Goal: Task Accomplishment & Management: Manage account settings

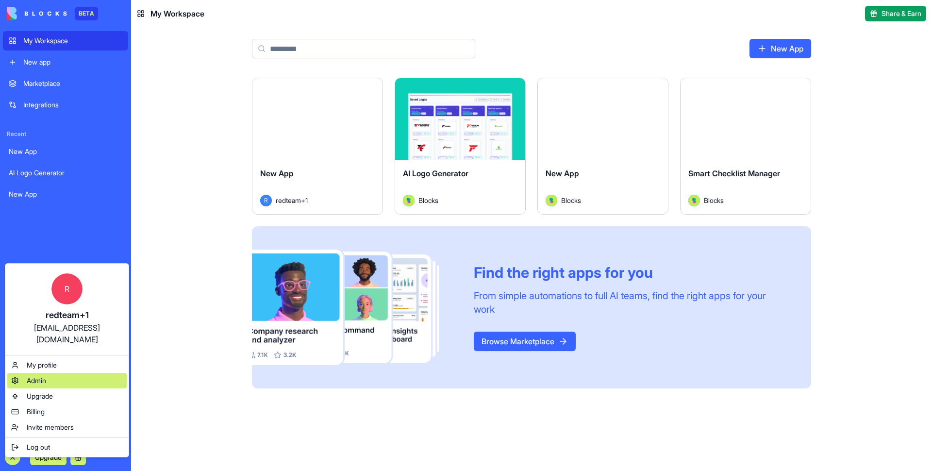
click at [48, 373] on div "Admin" at bounding box center [66, 381] width 119 height 16
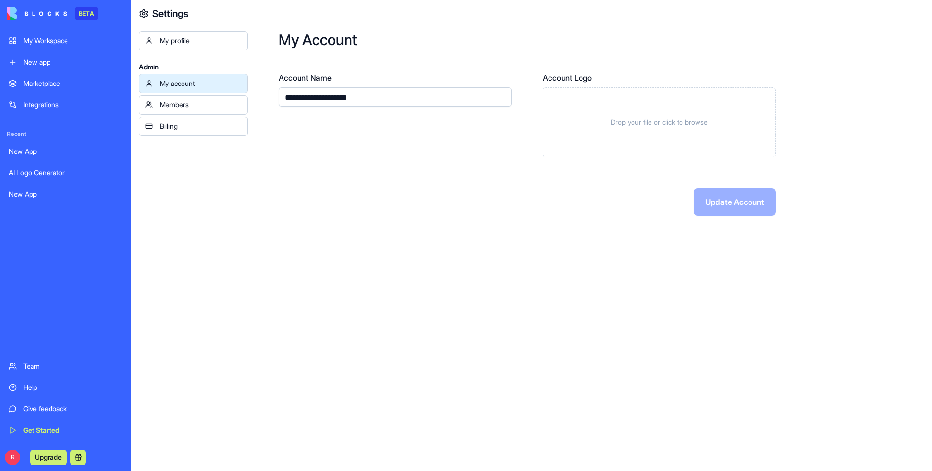
click at [199, 43] on div "My profile" at bounding box center [201, 41] width 82 height 10
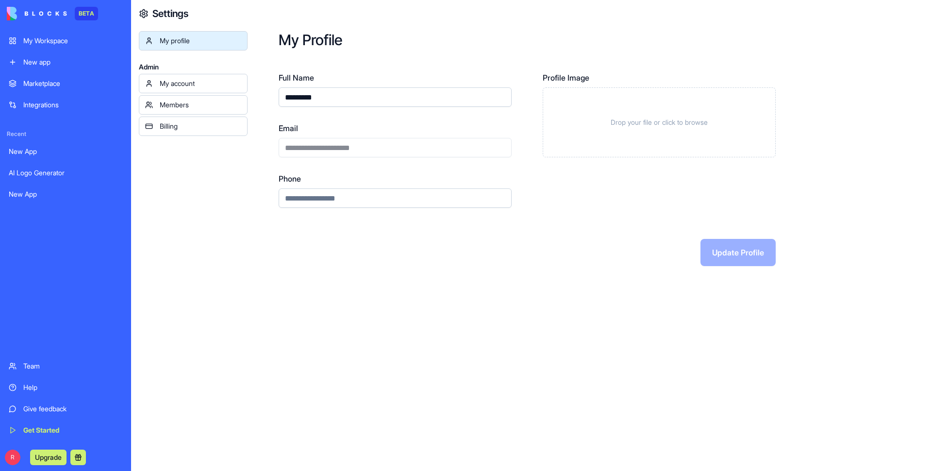
click at [208, 101] on div "Members" at bounding box center [201, 105] width 82 height 10
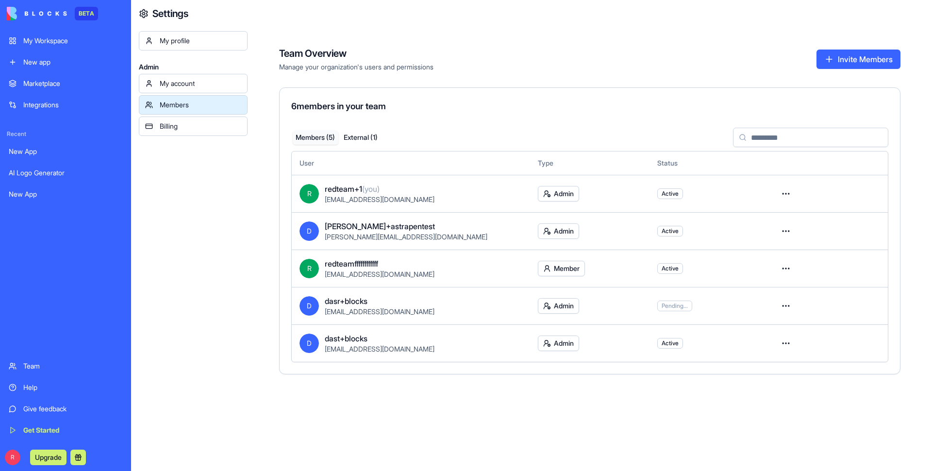
click at [785, 345] on html "BETA My Workspace New app Marketplace Integrations Recent New App AI Logo Gener…" at bounding box center [466, 235] width 932 height 471
click at [577, 407] on html "BETA My Workspace New app Marketplace Integrations Recent New App AI Logo Gener…" at bounding box center [466, 235] width 932 height 471
click at [544, 345] on html "BETA My Workspace New app Marketplace Integrations Recent New App AI Logo Gener…" at bounding box center [466, 235] width 932 height 471
click at [449, 404] on html "BETA My Workspace New app Marketplace Integrations Recent New App AI Logo Gener…" at bounding box center [466, 235] width 932 height 471
click at [562, 269] on html "BETA My Workspace New app Marketplace Integrations Recent New App AI Logo Gener…" at bounding box center [466, 235] width 932 height 471
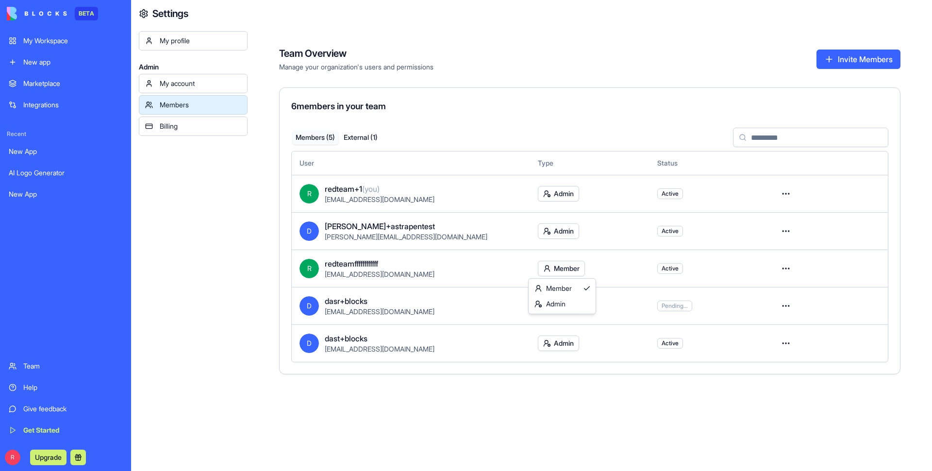
click at [454, 399] on html "BETA My Workspace New app Marketplace Integrations Recent New App AI Logo Gener…" at bounding box center [466, 235] width 932 height 471
click at [559, 262] on html "BETA My Workspace New app Marketplace Integrations Recent New App AI Logo Gener…" at bounding box center [466, 235] width 932 height 471
click at [490, 403] on html "BETA My Workspace New app Marketplace Integrations Recent New App AI Logo Gener…" at bounding box center [466, 235] width 932 height 471
click at [574, 339] on html "BETA My Workspace New app Marketplace Integrations Recent New App AI Logo Gener…" at bounding box center [466, 235] width 932 height 471
click at [677, 389] on html "BETA My Workspace New app Marketplace Integrations Recent New App AI Logo Gener…" at bounding box center [466, 235] width 932 height 471
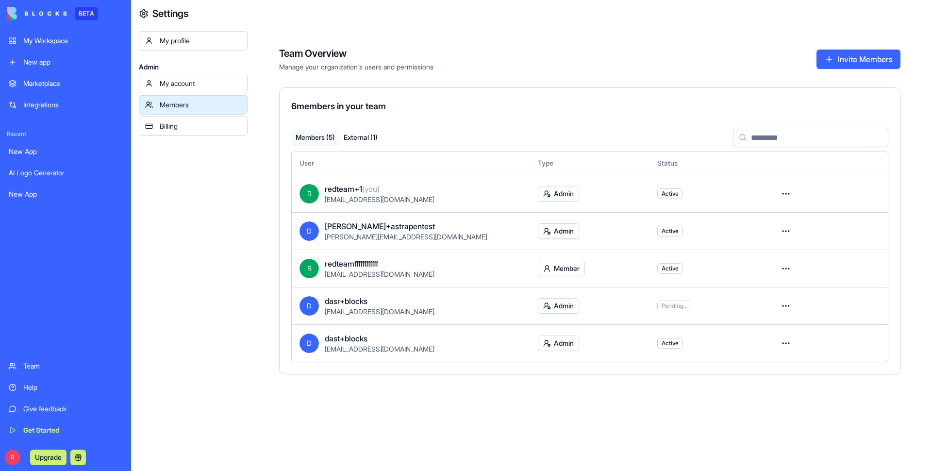
click at [784, 251] on td at bounding box center [827, 267] width 119 height 37
click at [787, 269] on html "BETA My Workspace New app Marketplace Integrations Recent New App AI Logo Gener…" at bounding box center [466, 235] width 932 height 471
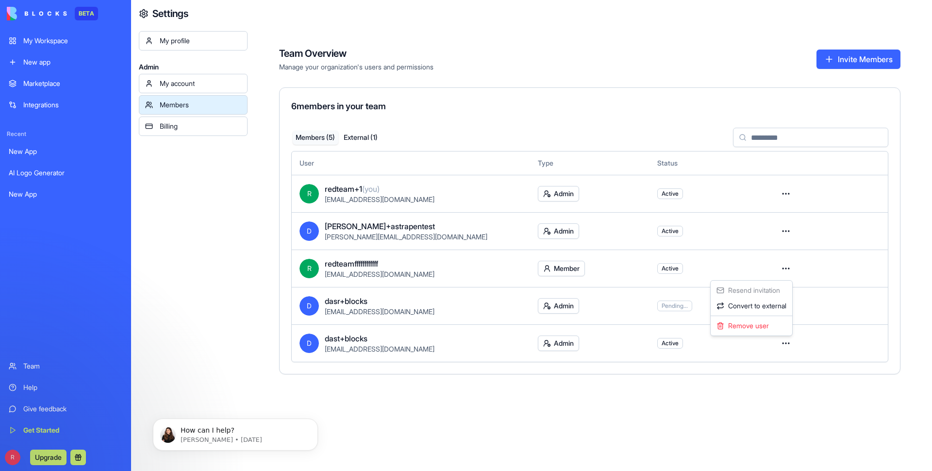
click at [722, 275] on html "BETA My Workspace New app Marketplace Integrations Recent New App AI Logo Gener…" at bounding box center [466, 235] width 932 height 471
click at [782, 265] on html "BETA My Workspace New app Marketplace Integrations Recent New App AI Logo Gener…" at bounding box center [466, 235] width 932 height 471
click at [536, 385] on html "BETA My Workspace New app Marketplace Integrations Recent New App AI Logo Gener…" at bounding box center [466, 235] width 932 height 471
click at [784, 225] on html "BETA My Workspace New app Marketplace Integrations Recent New App AI Logo Gener…" at bounding box center [466, 235] width 932 height 471
click at [490, 399] on html "BETA My Workspace New app Marketplace Integrations Recent New App AI Logo Gener…" at bounding box center [466, 235] width 932 height 471
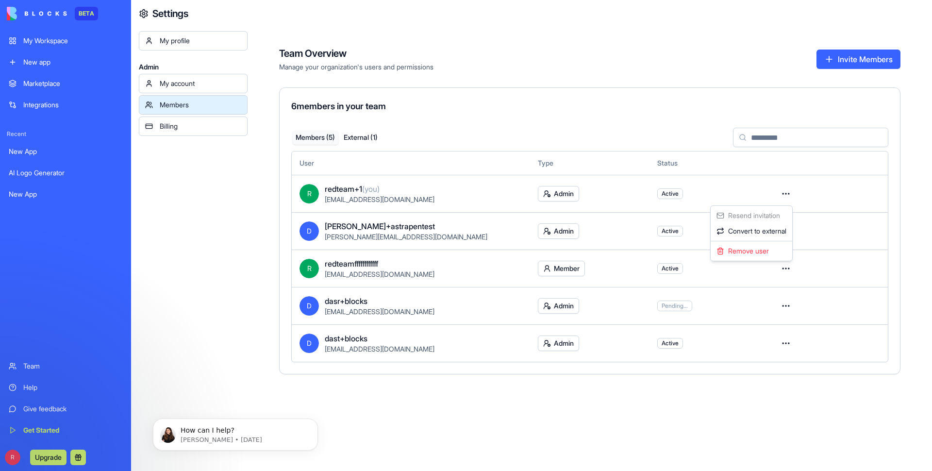
click at [782, 190] on html "BETA My Workspace New app Marketplace Integrations Recent New App AI Logo Gener…" at bounding box center [466, 235] width 932 height 471
click at [766, 229] on div "Convert to external" at bounding box center [751, 231] width 78 height 16
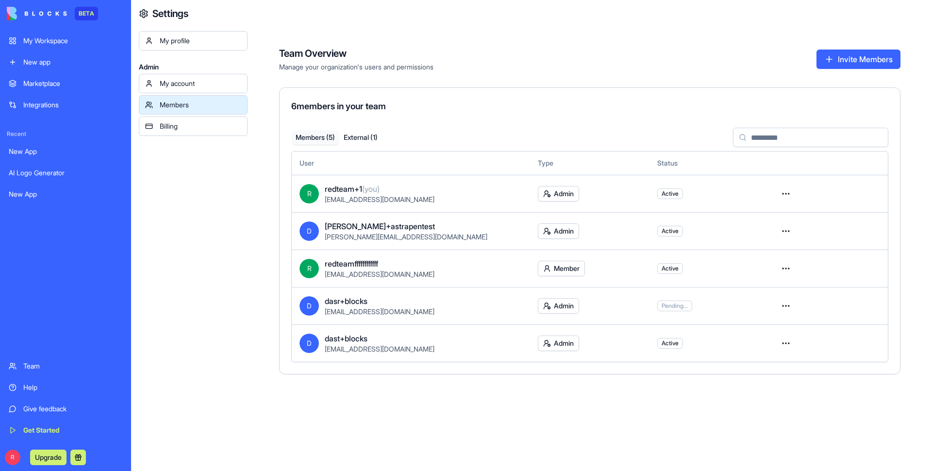
click at [268, 389] on div "Team Overview Manage your organization's users and permissions Invite Members 6…" at bounding box center [589, 214] width 684 height 382
drag, startPoint x: 193, startPoint y: 188, endPoint x: 222, endPoint y: 191, distance: 29.3
click at [193, 188] on div "My profile Admin My account Members Billing" at bounding box center [193, 266] width 109 height 471
click at [337, 18] on div "Team Overview Manage your organization's users and permissions Invite Members 6…" at bounding box center [589, 202] width 684 height 405
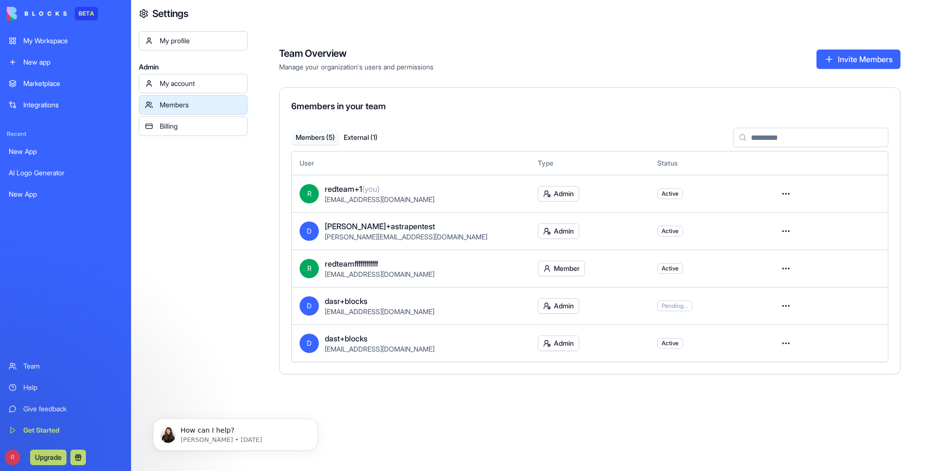
click at [422, 40] on div "Team Overview Manage your organization's users and permissions Invite Members 6…" at bounding box center [589, 202] width 621 height 343
click at [790, 192] on html "BETA My Workspace New app Marketplace Integrations Recent New App AI Logo Gener…" at bounding box center [466, 235] width 932 height 471
drag, startPoint x: 619, startPoint y: 397, endPoint x: 631, endPoint y: 391, distance: 13.2
click at [619, 398] on html "BETA My Workspace New app Marketplace Integrations Recent New App AI Logo Gener…" at bounding box center [466, 235] width 932 height 471
click at [783, 264] on html "BETA My Workspace New app Marketplace Integrations Recent New App AI Logo Gener…" at bounding box center [466, 235] width 932 height 471
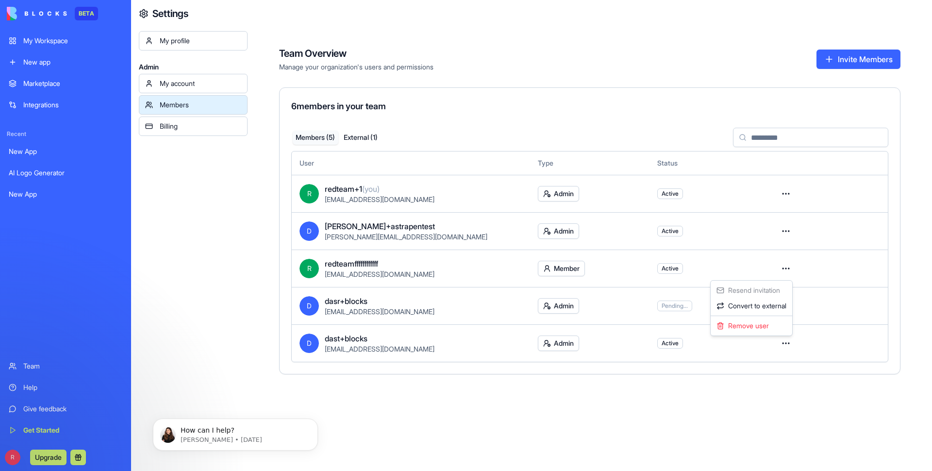
click at [659, 405] on html "BETA My Workspace New app Marketplace Integrations Recent New App AI Logo Gener…" at bounding box center [466, 235] width 932 height 471
click at [226, 262] on div "My profile Admin My account Members Billing" at bounding box center [193, 266] width 109 height 471
click at [786, 263] on html "BETA My Workspace New app Marketplace Integrations Recent New App AI Logo Gener…" at bounding box center [466, 235] width 932 height 471
click at [388, 101] on html "BETA My Workspace New app Marketplace Integrations Recent New App AI Logo Gener…" at bounding box center [466, 235] width 932 height 471
click at [784, 268] on html "BETA My Workspace New app Marketplace Integrations Recent New App AI Logo Gener…" at bounding box center [466, 235] width 932 height 471
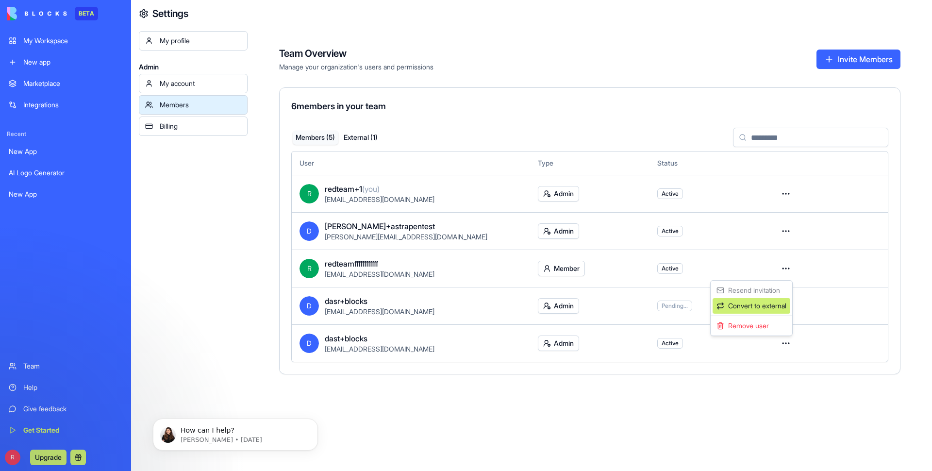
click at [745, 303] on div "Convert to external" at bounding box center [751, 306] width 78 height 16
click at [151, 282] on div "My profile Admin My account Members Billing" at bounding box center [193, 266] width 109 height 471
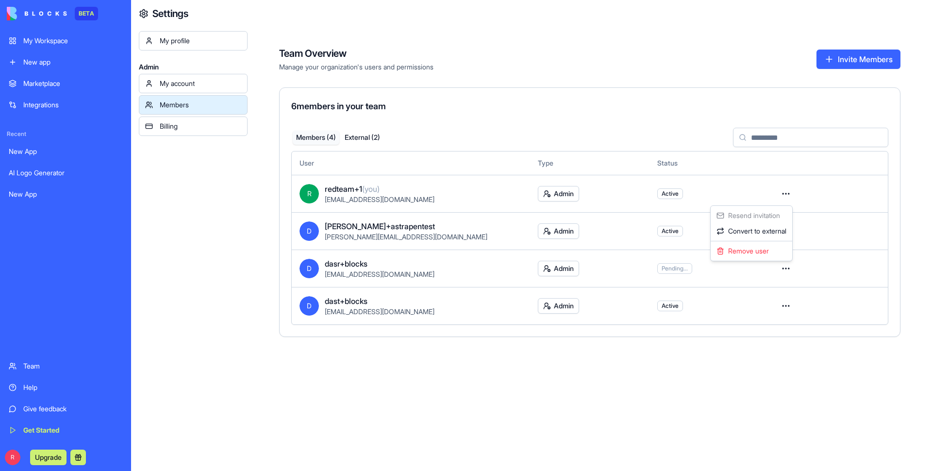
click at [326, 394] on html "BETA My Workspace New app Marketplace Integrations Recent New App AI Logo Gener…" at bounding box center [466, 235] width 932 height 471
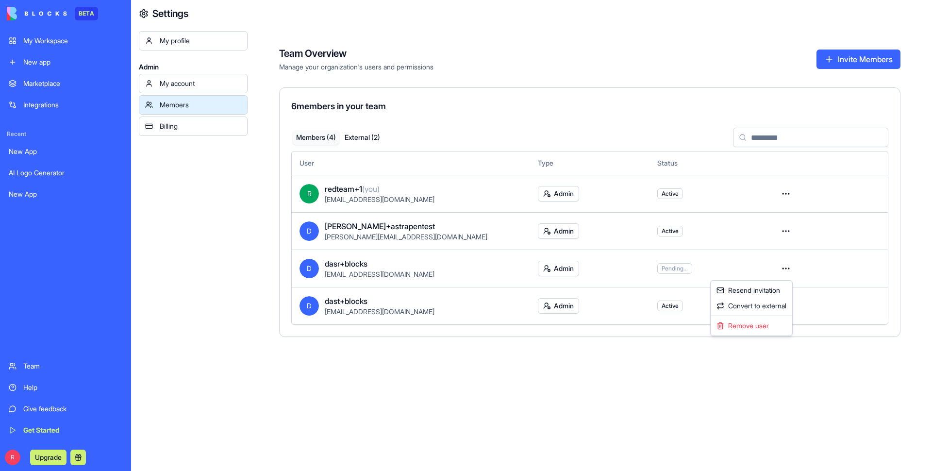
click at [785, 270] on html "BETA My Workspace New app Marketplace Integrations Recent New App AI Logo Gener…" at bounding box center [466, 235] width 932 height 471
click at [743, 288] on div "Resend invitation" at bounding box center [751, 290] width 78 height 16
click at [789, 264] on html "BETA My Workspace New app Marketplace Integrations Recent New App AI Logo Gener…" at bounding box center [466, 235] width 932 height 471
click at [765, 283] on div "Resend invitation" at bounding box center [751, 290] width 78 height 16
click at [785, 304] on html "BETA My Workspace New app Marketplace Integrations Recent New App AI Logo Gener…" at bounding box center [466, 235] width 932 height 471
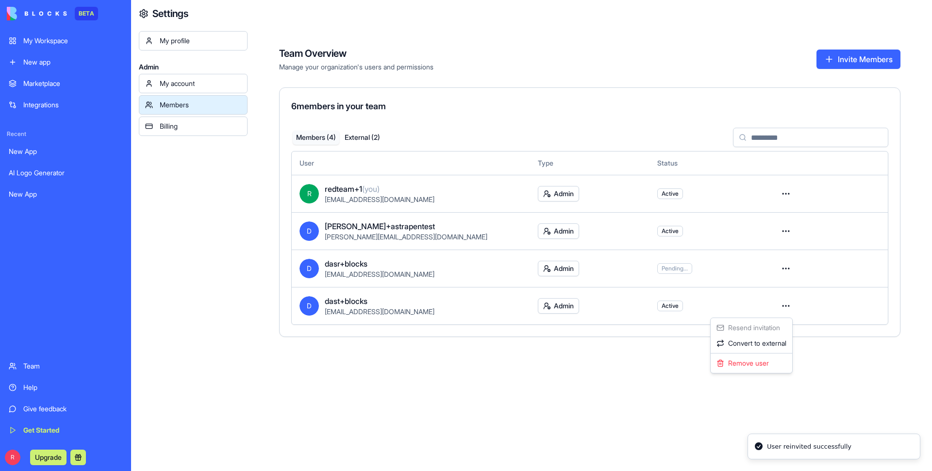
click at [560, 409] on html "BETA My Workspace New app Marketplace Integrations Recent New App AI Logo Gener…" at bounding box center [466, 235] width 932 height 471
click at [360, 139] on button "External ( 2 )" at bounding box center [362, 138] width 47 height 14
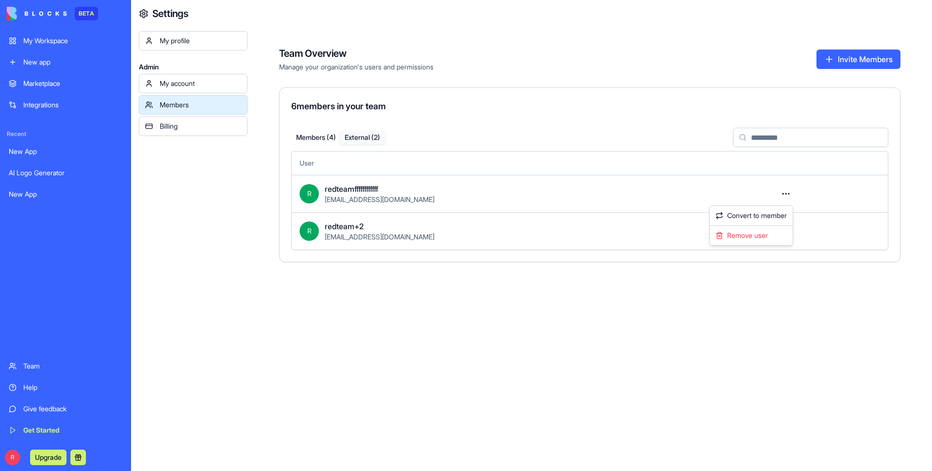
click at [790, 188] on html "BETA My Workspace New app Marketplace Integrations Recent New App AI Logo Gener…" at bounding box center [466, 235] width 932 height 471
click at [750, 219] on div "Convert to member" at bounding box center [750, 216] width 79 height 16
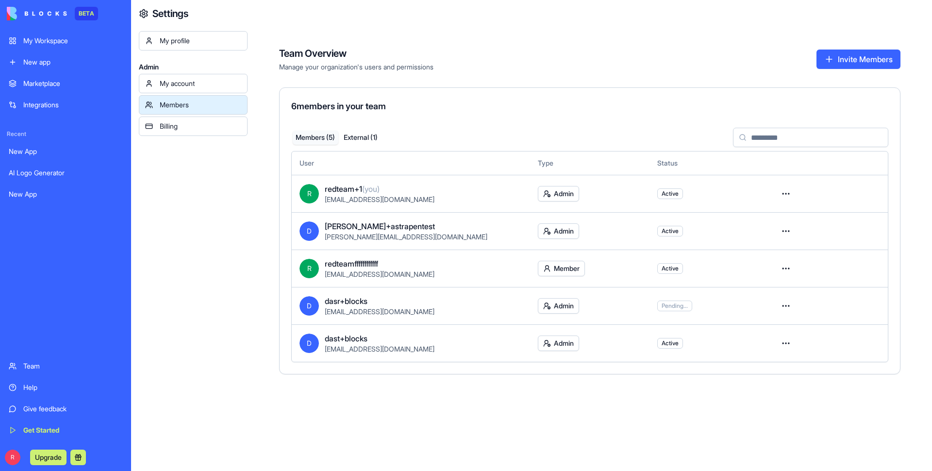
click at [363, 131] on button "External ( 1 )" at bounding box center [361, 138] width 46 height 14
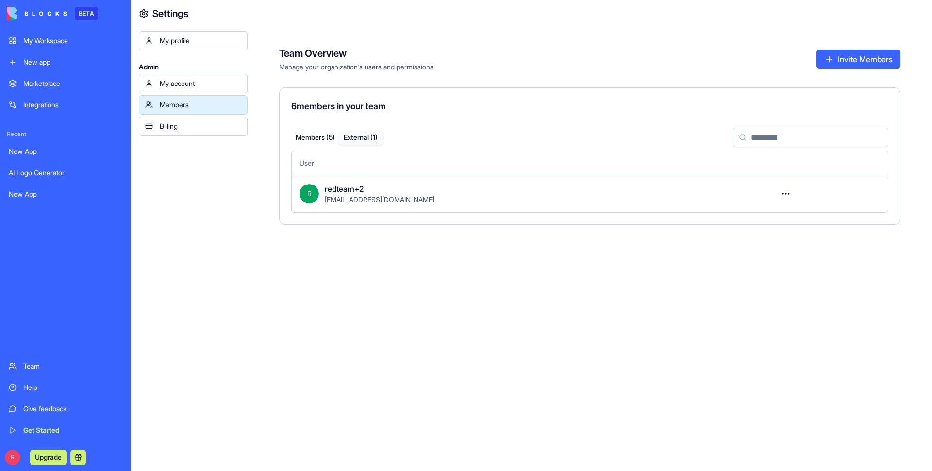
click at [785, 195] on html "BETA My Workspace New app Marketplace Integrations Recent New App AI Logo Gener…" at bounding box center [466, 235] width 932 height 471
drag, startPoint x: 198, startPoint y: 250, endPoint x: 495, endPoint y: 210, distance: 300.2
click at [198, 250] on html "BETA My Workspace New app Marketplace Integrations Recent New App AI Logo Gener…" at bounding box center [466, 235] width 932 height 471
click at [789, 192] on html "BETA My Workspace New app Marketplace Integrations Recent New App AI Logo Gener…" at bounding box center [466, 235] width 932 height 471
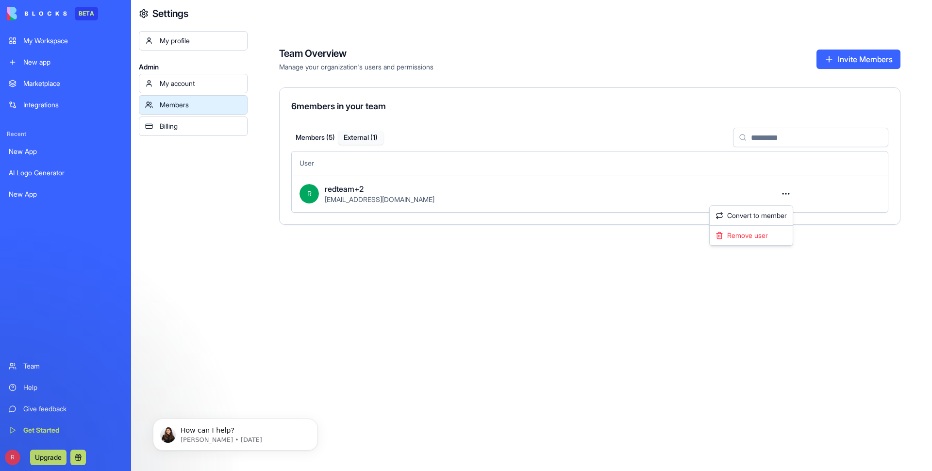
drag, startPoint x: 193, startPoint y: 326, endPoint x: 327, endPoint y: 291, distance: 137.8
click at [193, 326] on html "BETA My Workspace New app Marketplace Integrations Recent New App AI Logo Gener…" at bounding box center [466, 235] width 932 height 471
drag, startPoint x: 239, startPoint y: 204, endPoint x: 358, endPoint y: 207, distance: 118.4
click at [239, 204] on div "My profile Admin My account Members Billing" at bounding box center [193, 266] width 109 height 471
click at [798, 199] on td at bounding box center [827, 193] width 119 height 37
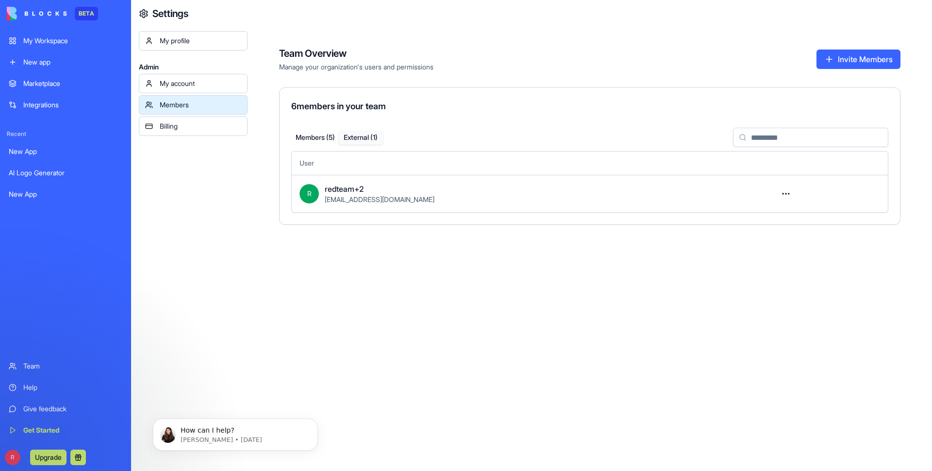
click at [792, 193] on html "BETA My Workspace New app Marketplace Integrations Recent New App AI Logo Gener…" at bounding box center [466, 235] width 932 height 471
click at [742, 228] on div "Remove user" at bounding box center [750, 236] width 79 height 16
click at [274, 281] on div "Team Overview Manage your organization's users and permissions Invite Members 6…" at bounding box center [589, 235] width 684 height 471
click at [349, 136] on button "External ( 1 )" at bounding box center [361, 138] width 46 height 14
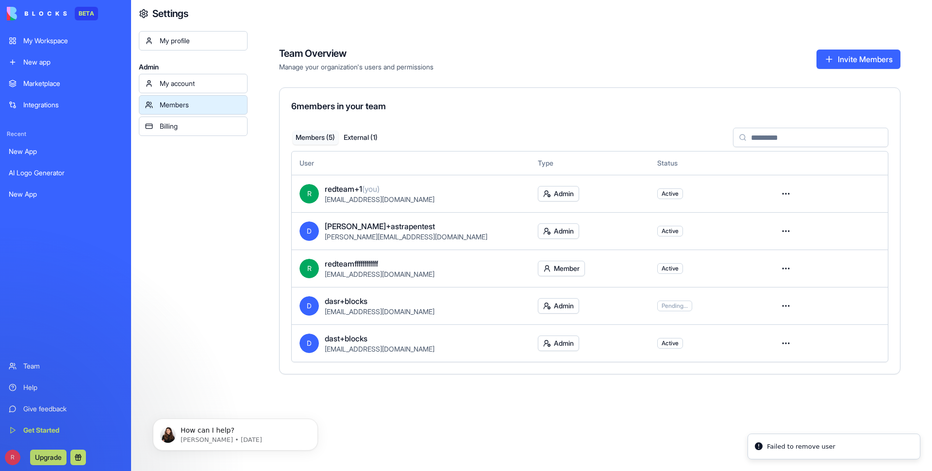
click at [334, 135] on button "Members ( 5 )" at bounding box center [316, 138] width 46 height 14
click at [839, 60] on button "Invite Members" at bounding box center [858, 58] width 84 height 19
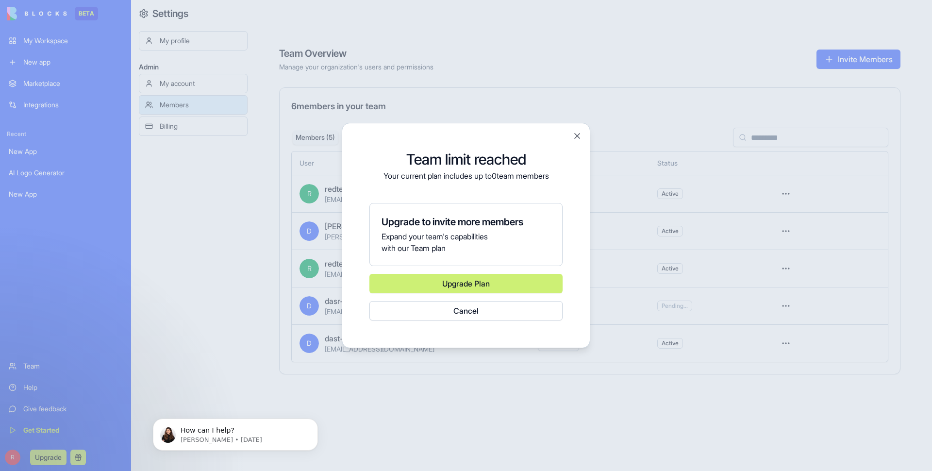
click at [457, 314] on button "Cancel" at bounding box center [465, 310] width 193 height 19
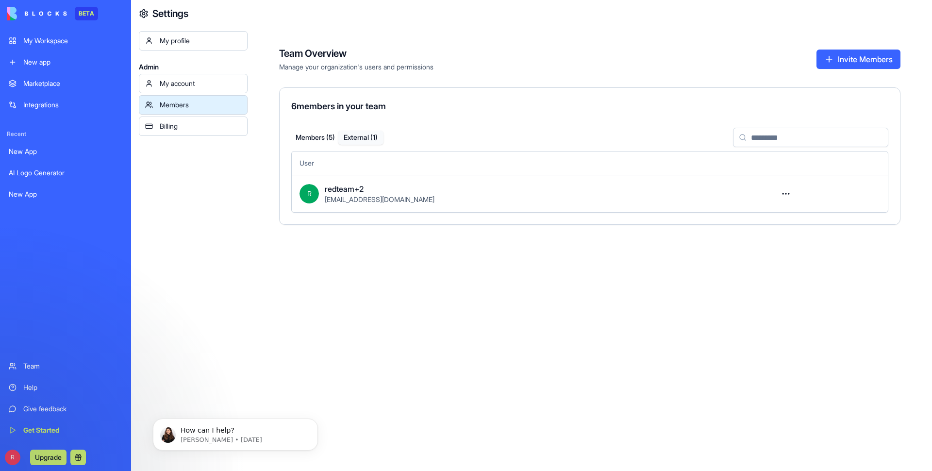
click at [360, 138] on button "External ( 1 )" at bounding box center [361, 138] width 46 height 14
click at [786, 197] on html "BETA My Workspace New app Marketplace Integrations Recent New App AI Logo Gener…" at bounding box center [466, 235] width 932 height 471
click at [739, 215] on div "Convert to member" at bounding box center [750, 216] width 79 height 16
click at [313, 135] on button "Members ( 5 )" at bounding box center [316, 138] width 46 height 14
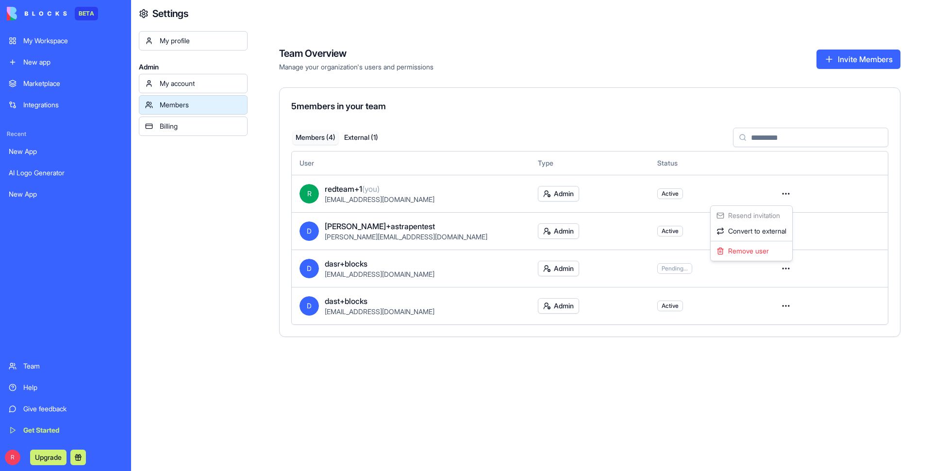
click at [583, 367] on html "BETA My Workspace New app Marketplace Integrations Recent New App AI Logo Gener…" at bounding box center [466, 235] width 932 height 471
drag, startPoint x: 408, startPoint y: 194, endPoint x: 325, endPoint y: 196, distance: 82.5
click at [325, 196] on div "[EMAIL_ADDRESS][DOMAIN_NAME]" at bounding box center [423, 200] width 197 height 10
click at [301, 127] on div "5 members in your team Members ( 4 ) External ( 1 ) User Type Status R redteam+…" at bounding box center [589, 211] width 621 height 249
click at [305, 136] on button "Members ( 4 )" at bounding box center [316, 138] width 46 height 14
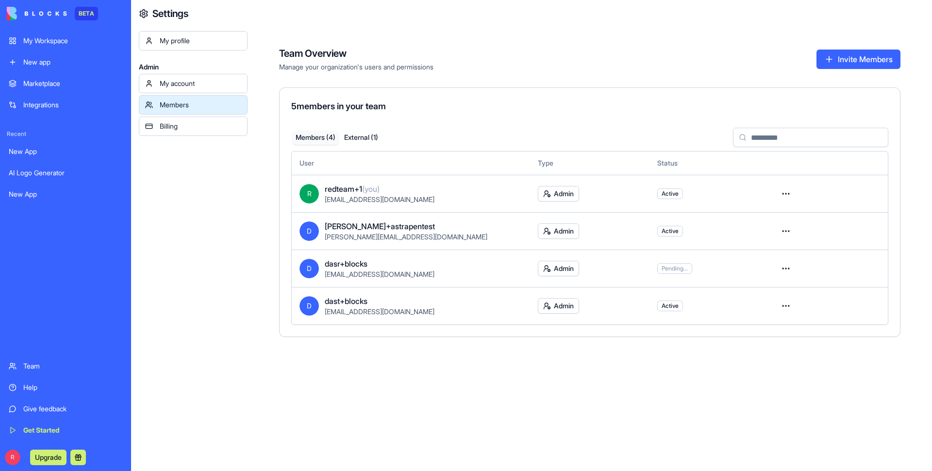
click at [197, 131] on link "Billing" at bounding box center [193, 125] width 109 height 19
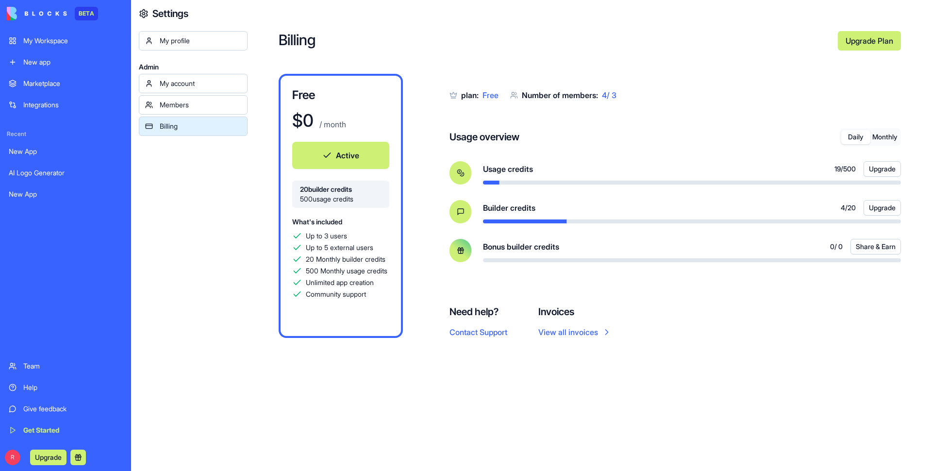
click at [878, 138] on button "Monthly" at bounding box center [884, 137] width 29 height 14
click at [852, 135] on button "Daily" at bounding box center [855, 137] width 29 height 14
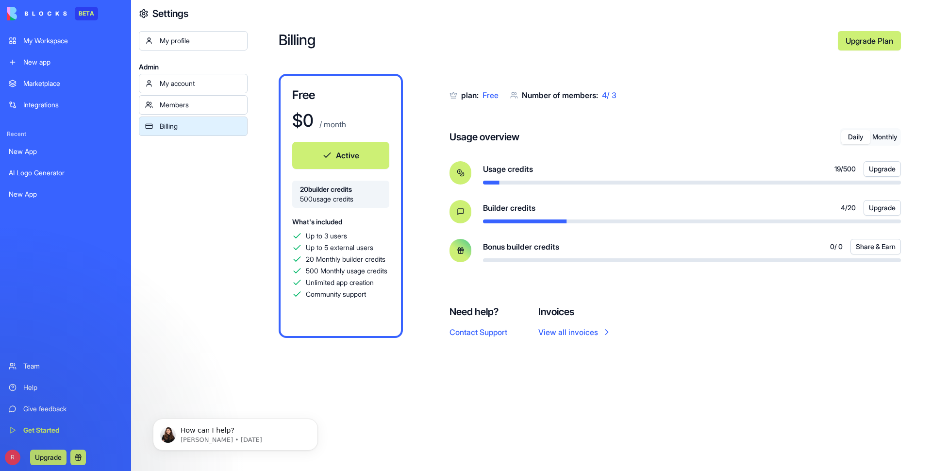
click at [610, 95] on span "4 / 3" at bounding box center [609, 95] width 15 height 10
click at [485, 327] on button "Contact Support" at bounding box center [478, 332] width 58 height 12
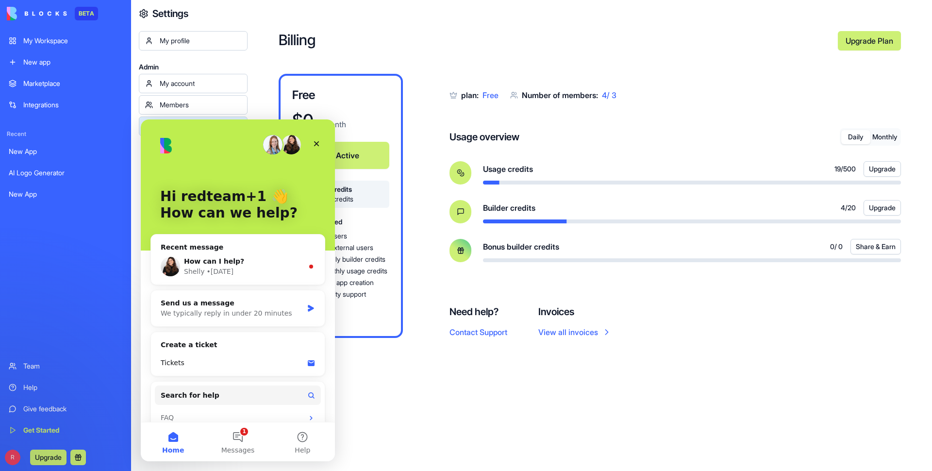
click at [572, 88] on div "plan: Free Number of members: 4 / 3 Usage overview Daily Monthly Usage credits …" at bounding box center [674, 179] width 451 height 210
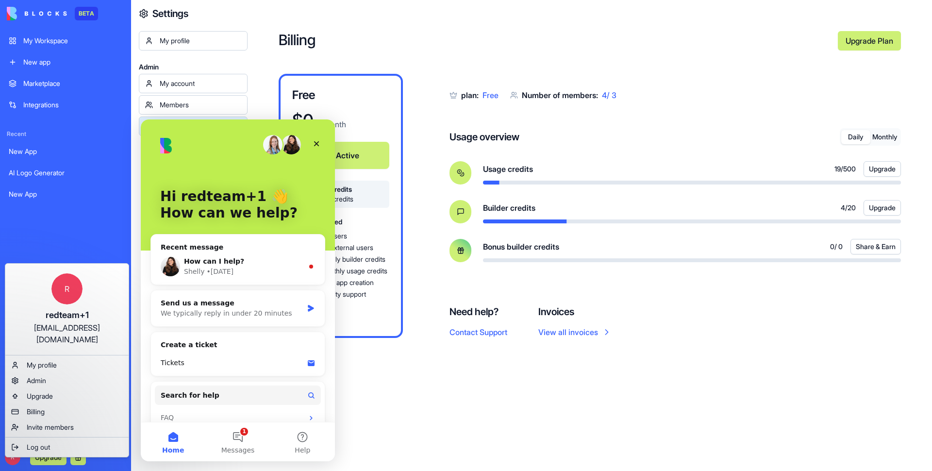
click at [15, 55] on html "BETA My Workspace New app Marketplace Integrations Recent New App AI Logo Gener…" at bounding box center [466, 235] width 932 height 471
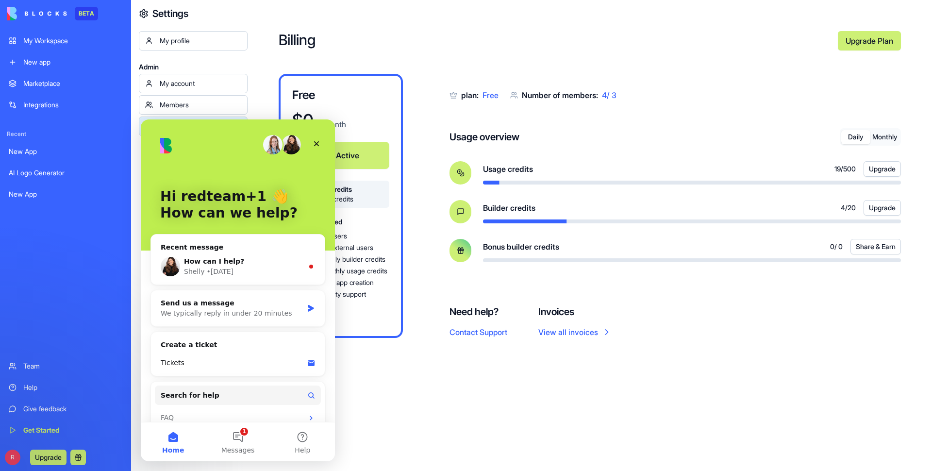
click at [38, 46] on link "My Workspace" at bounding box center [65, 40] width 125 height 19
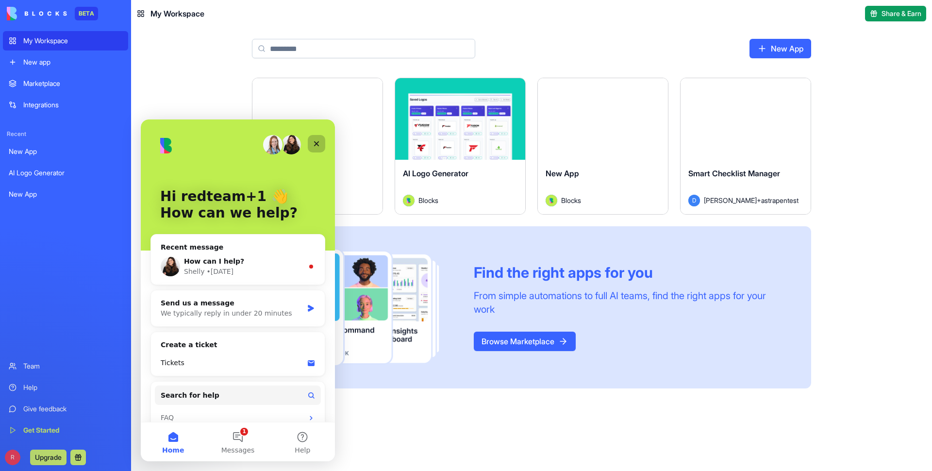
click at [317, 139] on div "Close" at bounding box center [316, 143] width 17 height 17
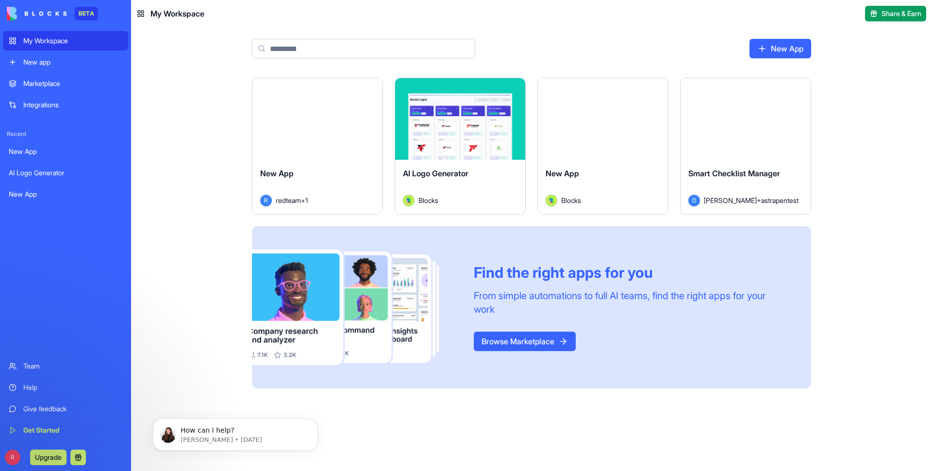
click at [22, 171] on div "AI Logo Generator" at bounding box center [66, 173] width 114 height 10
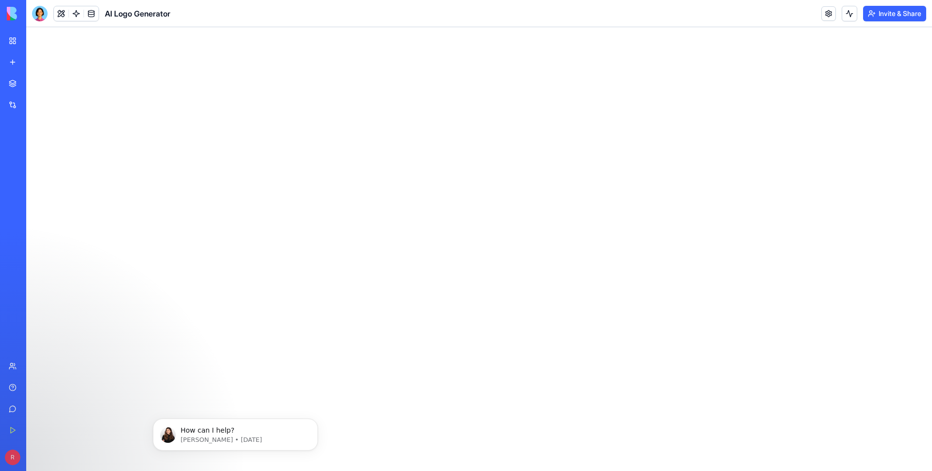
click at [30, 150] on div "New App" at bounding box center [22, 152] width 27 height 10
click at [33, 193] on div "New App" at bounding box center [22, 194] width 27 height 10
click at [36, 173] on div "AI Logo Generator" at bounding box center [22, 173] width 27 height 10
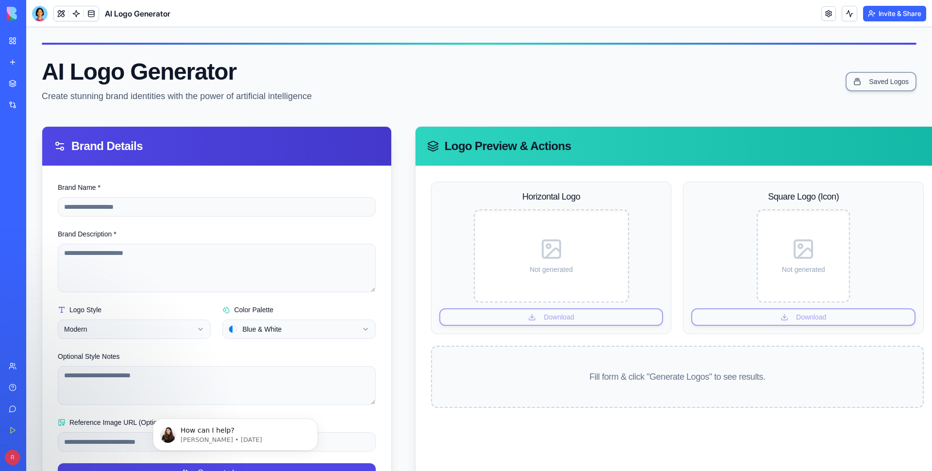
drag, startPoint x: 185, startPoint y: 85, endPoint x: 194, endPoint y: 92, distance: 10.8
click at [185, 85] on div "AI Logo Generator Create stunning brand identities with the power of artificial…" at bounding box center [177, 81] width 270 height 43
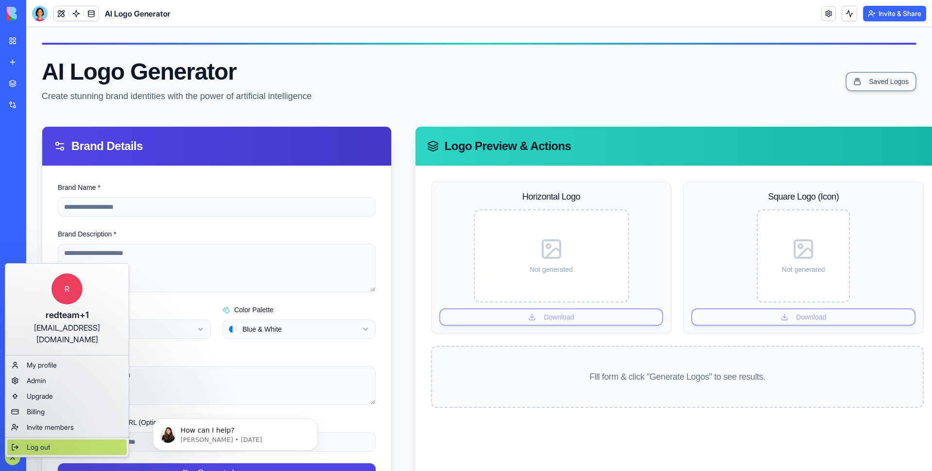
click at [36, 442] on span "Log out" at bounding box center [38, 447] width 23 height 10
